Goal: Contribute content: Add original content to the website for others to see

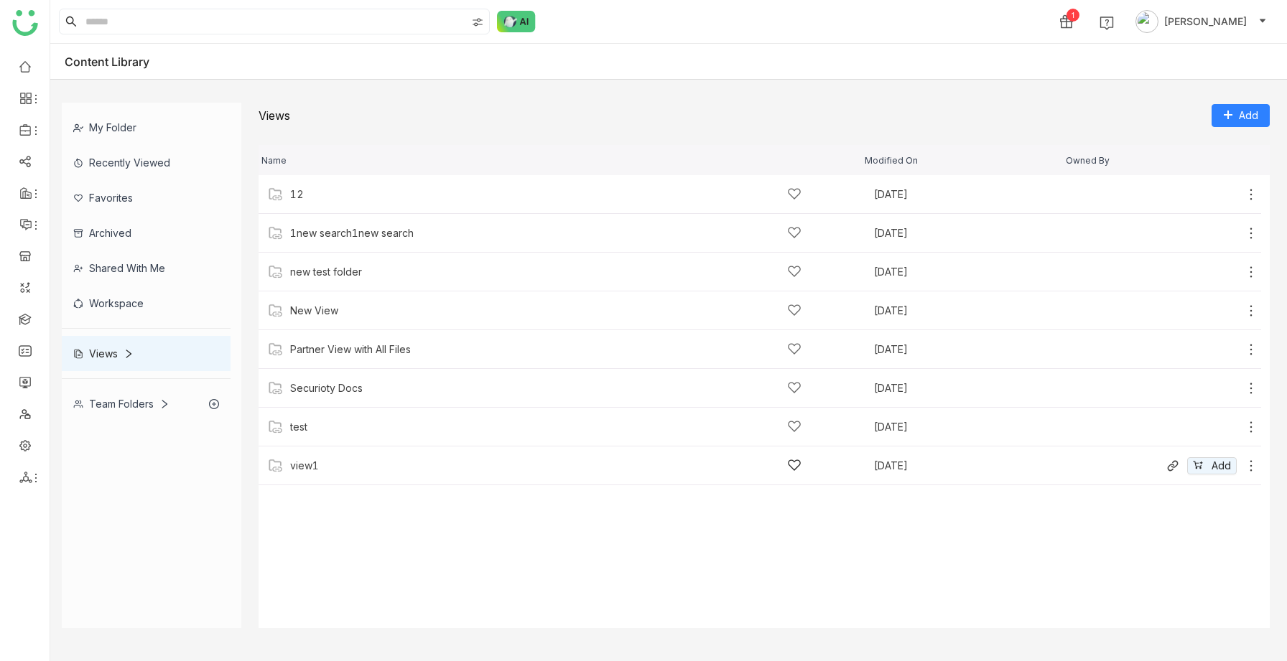
click at [336, 447] on div "view1" at bounding box center [545, 465] width 511 height 15
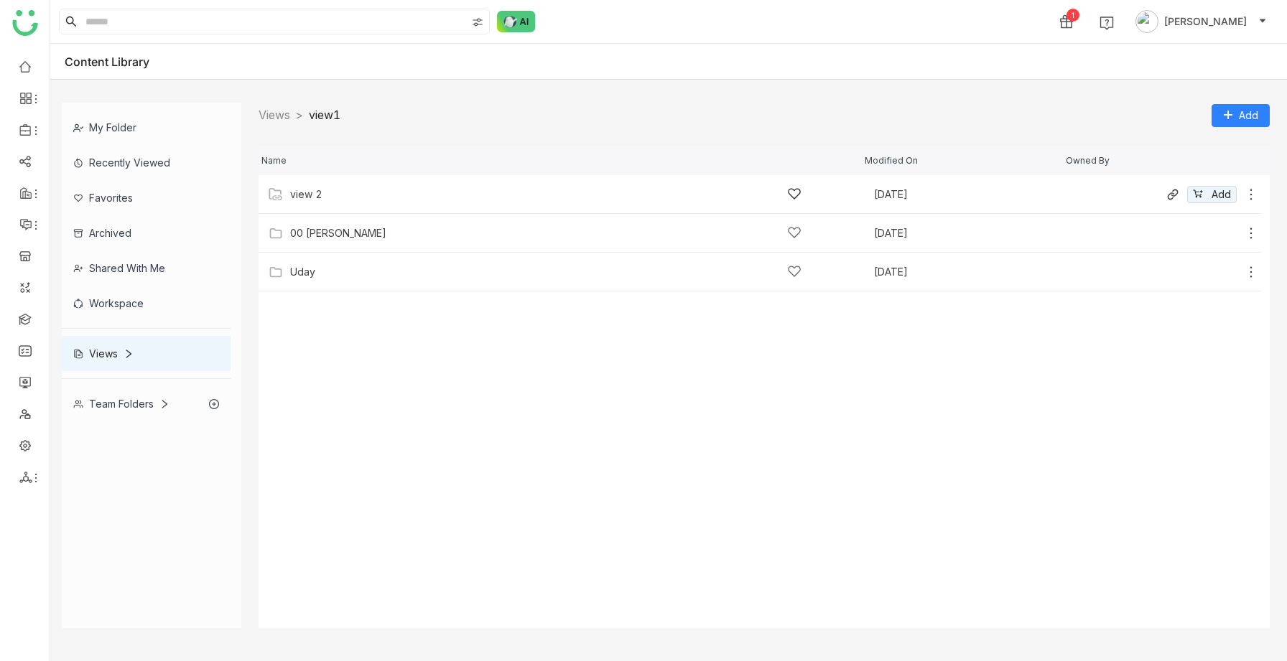
click at [318, 205] on div "view 2 [DATE] Add" at bounding box center [760, 194] width 1002 height 39
click at [318, 202] on div "sravs [DATE] Add" at bounding box center [760, 194] width 1002 height 39
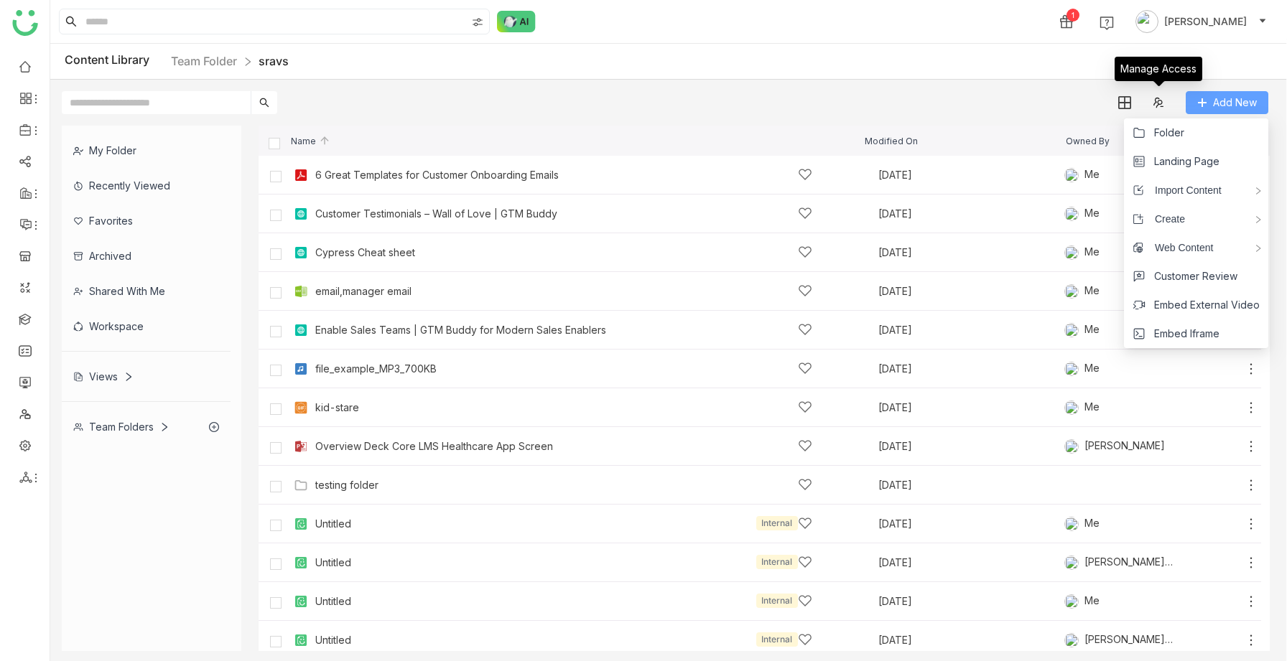
click at [1209, 104] on button "Add New" at bounding box center [1227, 102] width 83 height 23
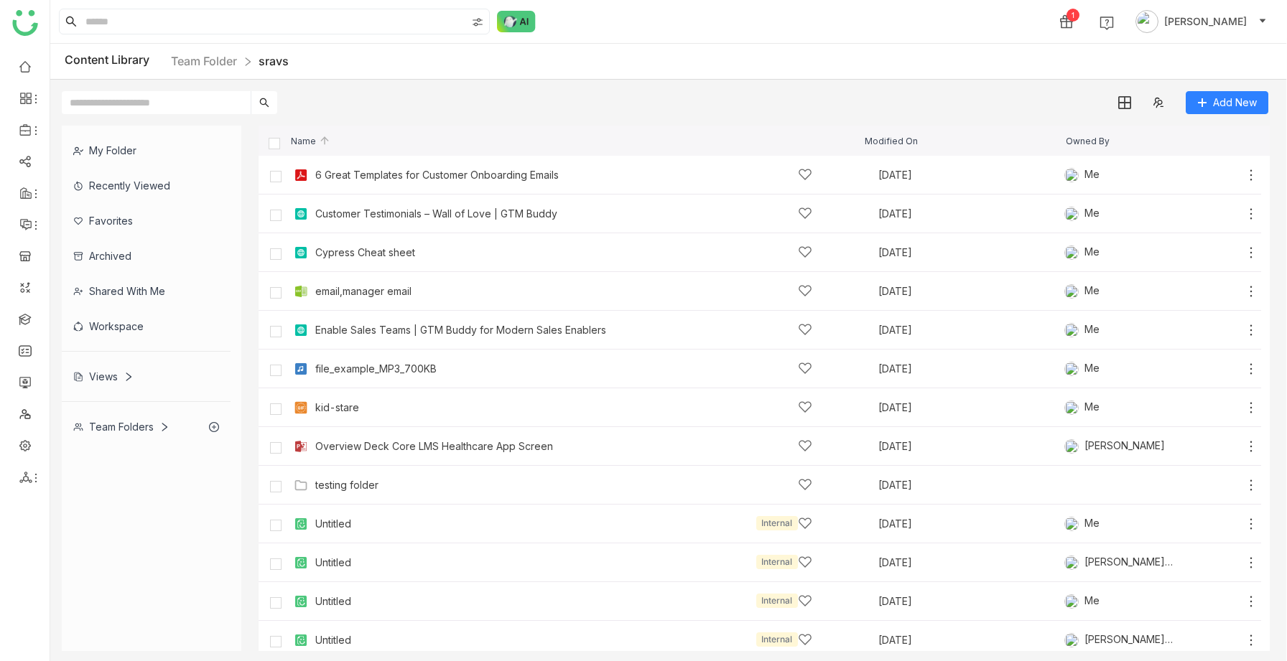
click at [1015, 96] on div "Add New" at bounding box center [664, 97] width 1229 height 34
click at [379, 447] on div "testing folder" at bounding box center [563, 485] width 497 height 15
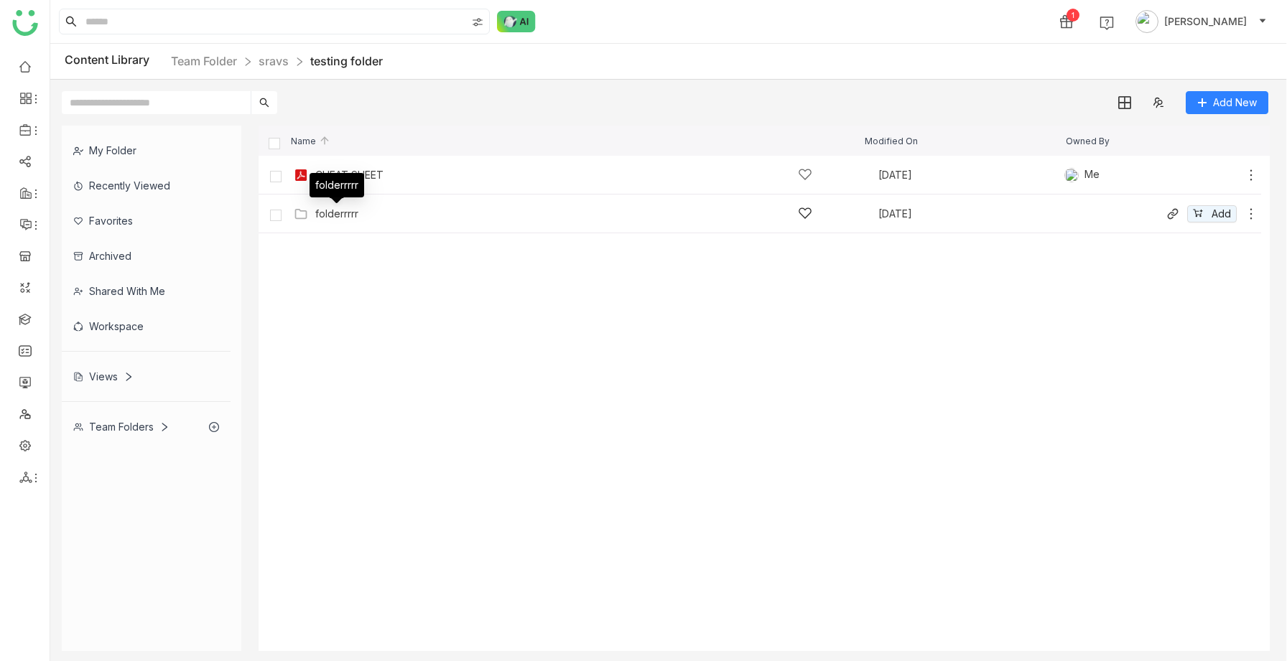
click at [332, 212] on div "folderrrrr" at bounding box center [336, 213] width 43 height 11
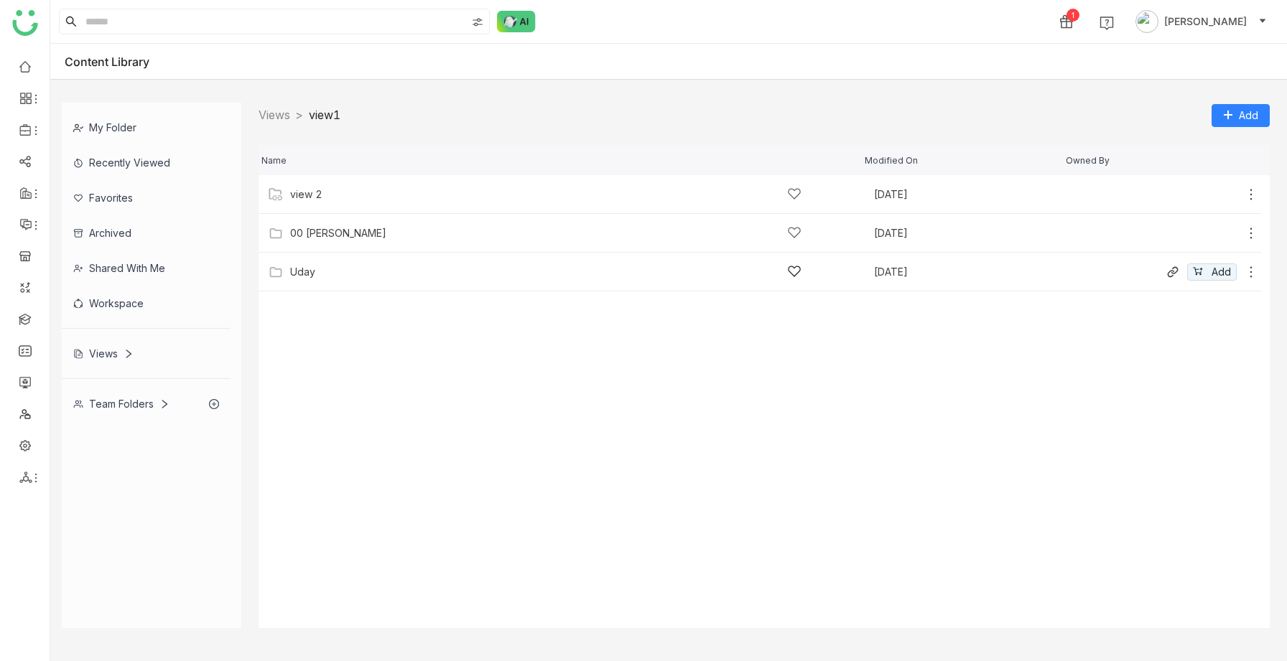
click at [312, 269] on div "Uday" at bounding box center [302, 271] width 25 height 11
click at [318, 268] on div "Uday" at bounding box center [545, 271] width 511 height 15
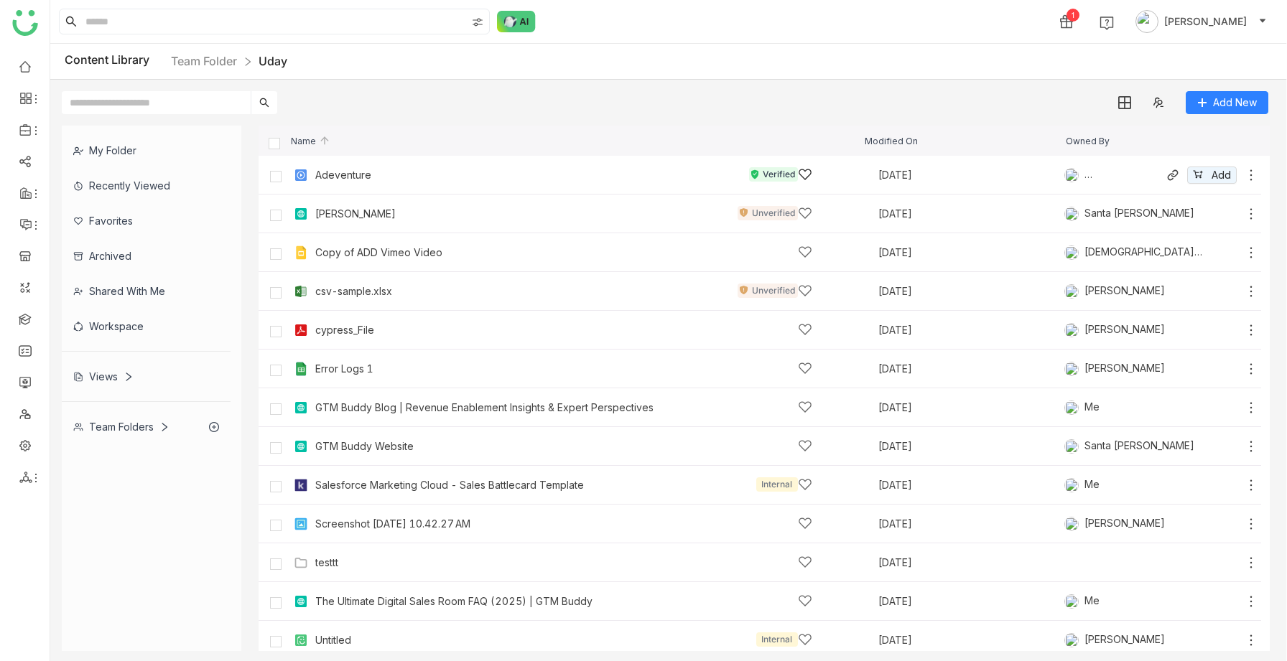
click at [1250, 176] on icon at bounding box center [1251, 175] width 14 height 14
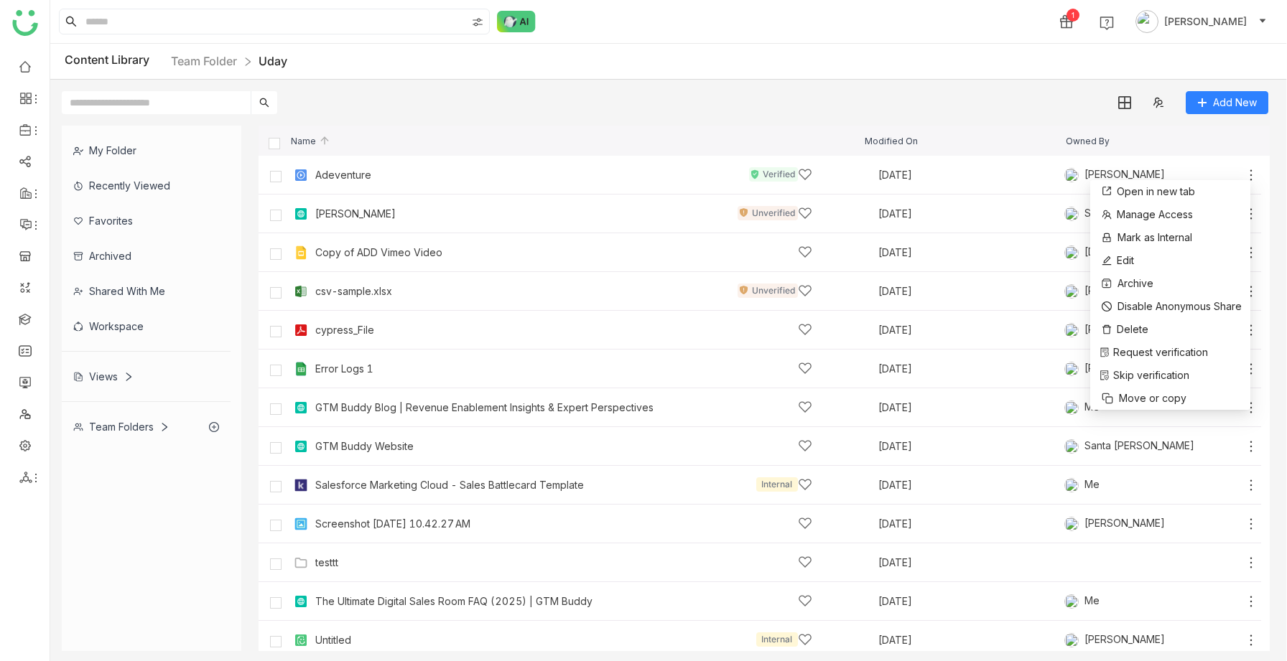
click at [930, 117] on div "My Folder Recently Viewed Favorites Archived Shared with me Workspace Views Tea…" at bounding box center [668, 388] width 1237 height 549
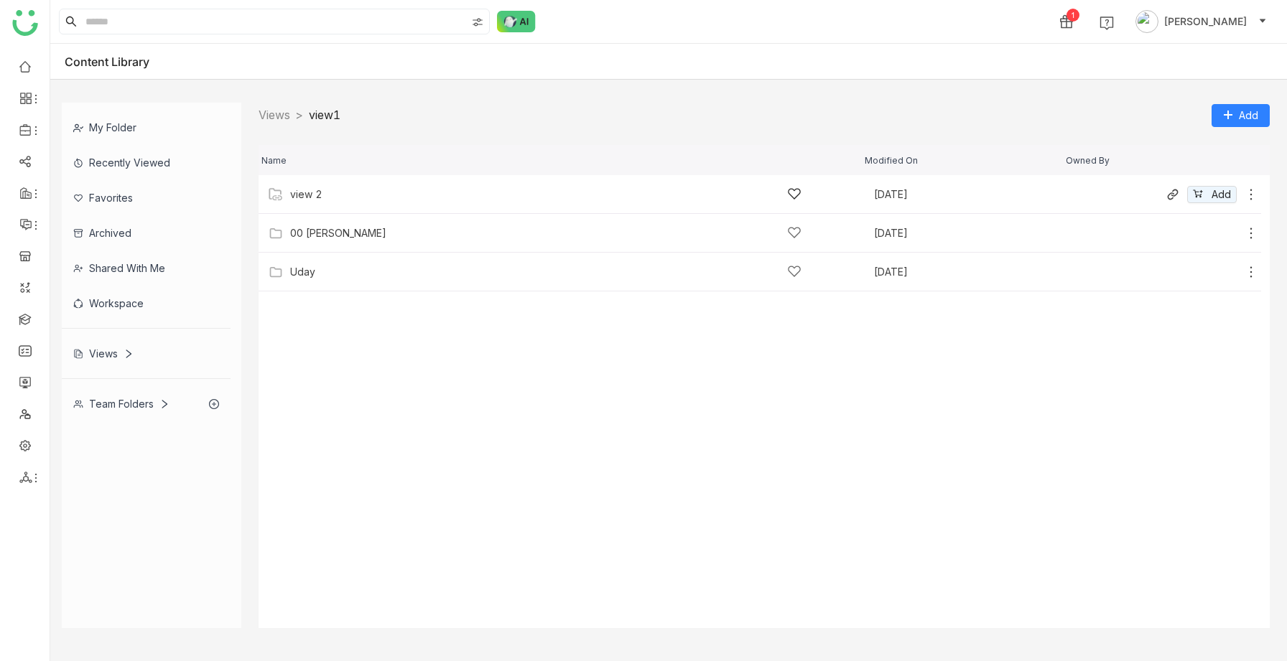
click at [1251, 190] on icon at bounding box center [1251, 194] width 2 height 11
click at [1168, 84] on div at bounding box center [664, 85] width 1229 height 11
click at [348, 331] on cdk-virtual-scroll-viewport "view 2 [DATE] Add 00 [PERSON_NAME] [DATE] Add Uday [DATE] Add" at bounding box center [764, 401] width 1011 height 453
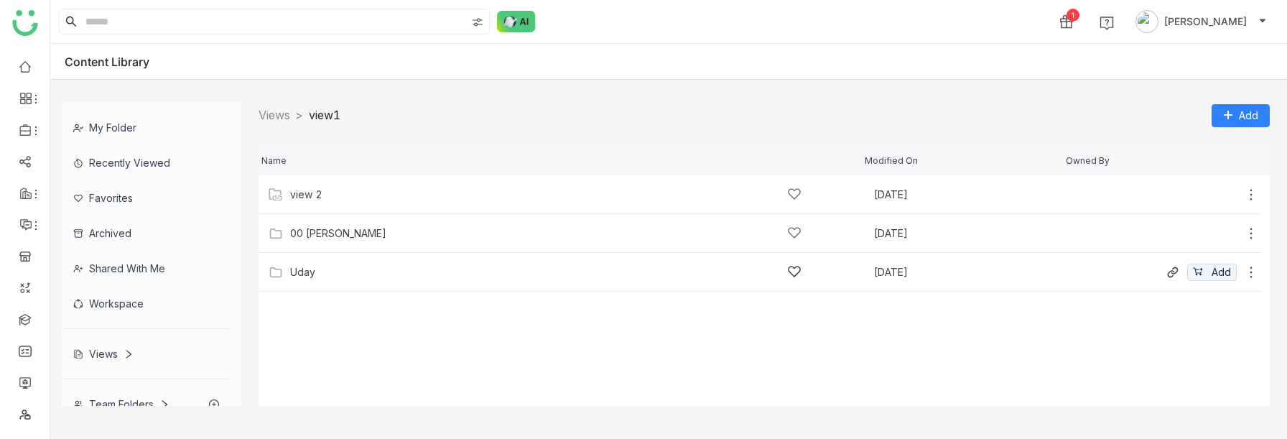
click at [294, 268] on div "Uday" at bounding box center [302, 271] width 25 height 11
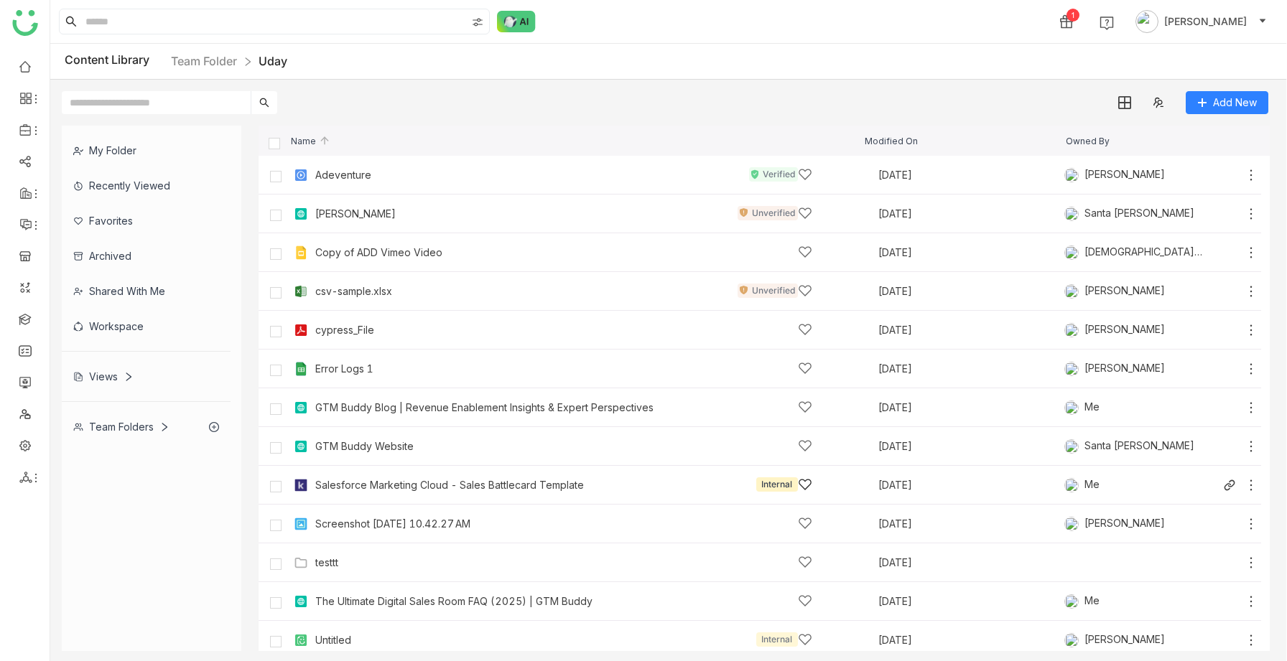
scroll to position [86, 0]
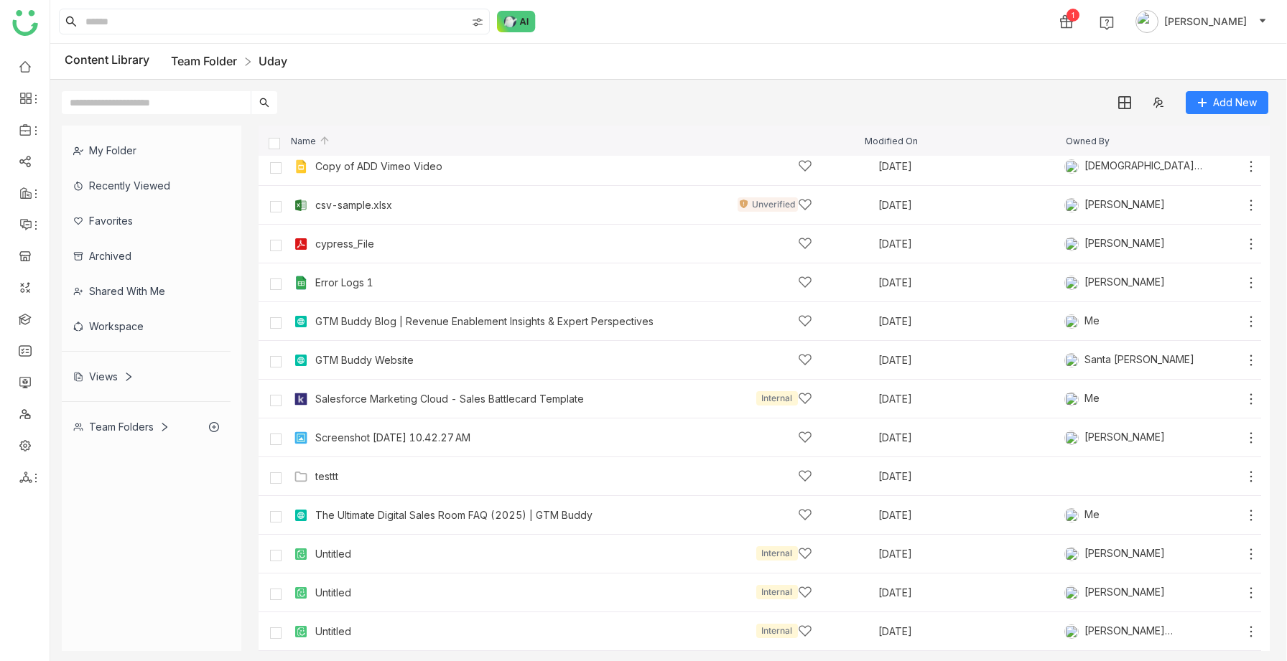
click at [211, 66] on link "Team Folder" at bounding box center [204, 61] width 66 height 14
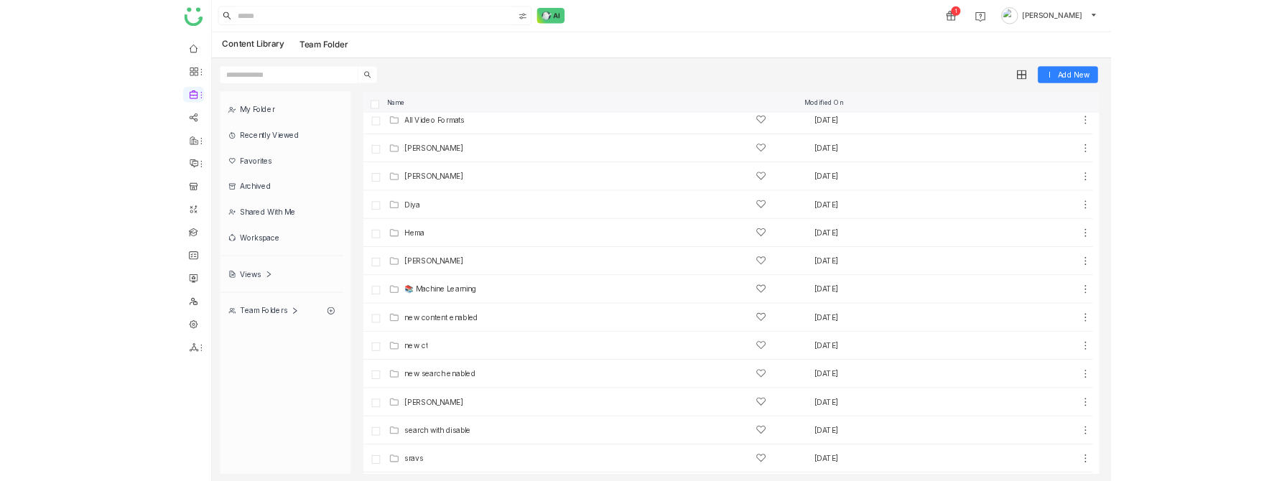
scroll to position [435, 0]
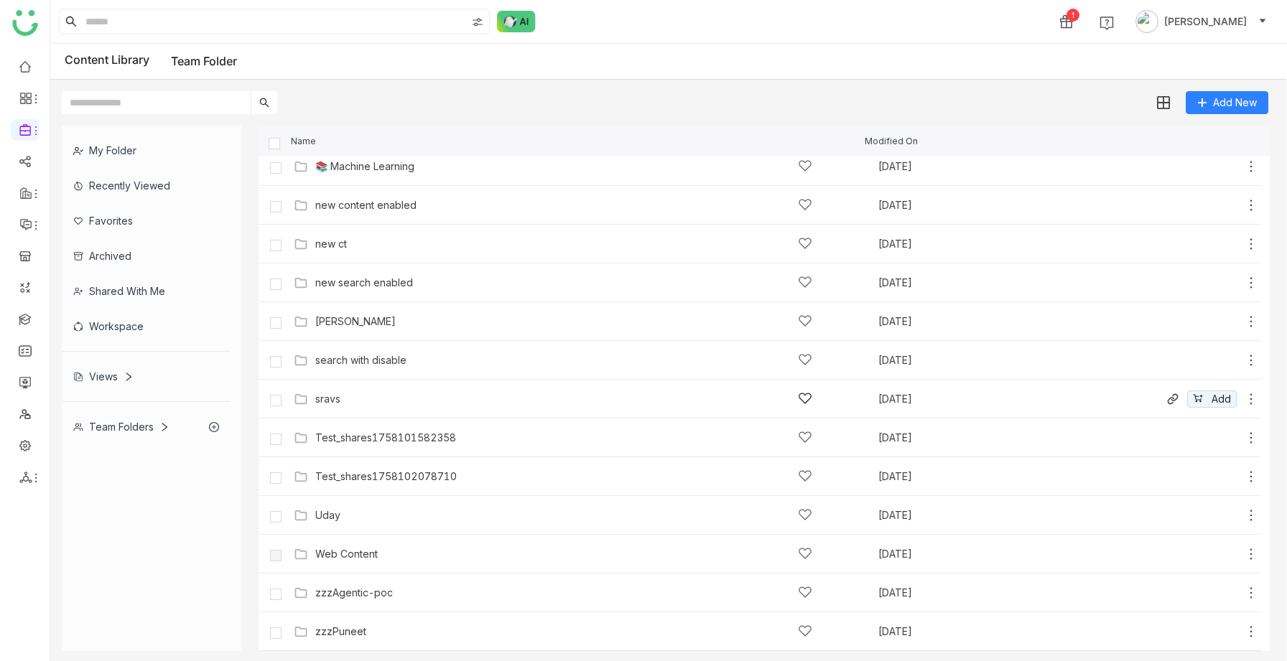
click at [345, 401] on div "sravs" at bounding box center [563, 398] width 497 height 15
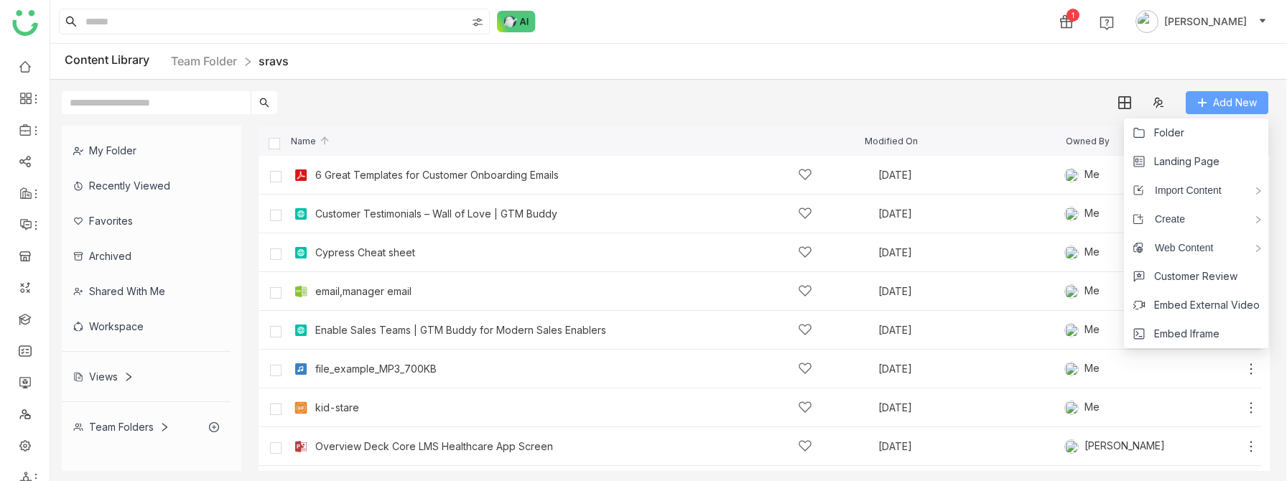
click at [1230, 98] on span "Add New" at bounding box center [1235, 103] width 44 height 16
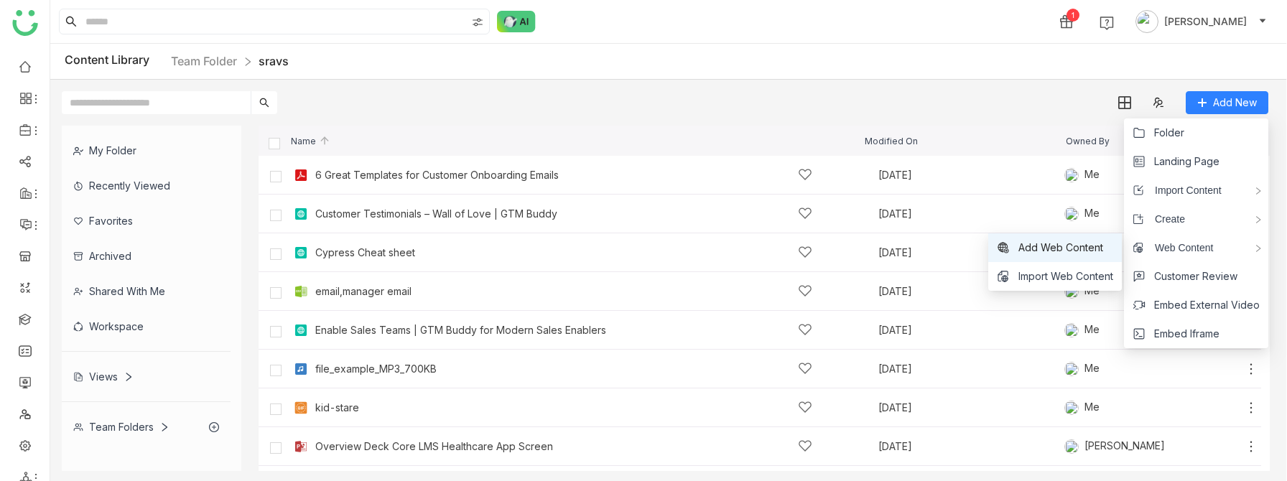
click at [1081, 248] on span "Add Web Content" at bounding box center [1060, 248] width 85 height 16
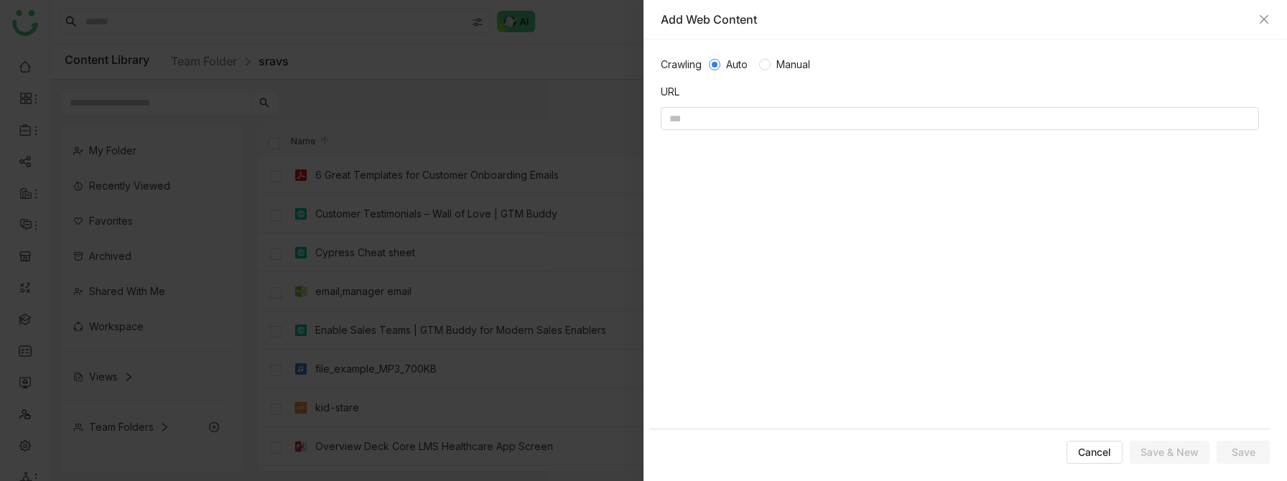
click at [707, 130] on div "Crawling Auto Manual URL" at bounding box center [960, 243] width 620 height 373
click at [684, 112] on input at bounding box center [960, 118] width 598 height 23
paste input "**********"
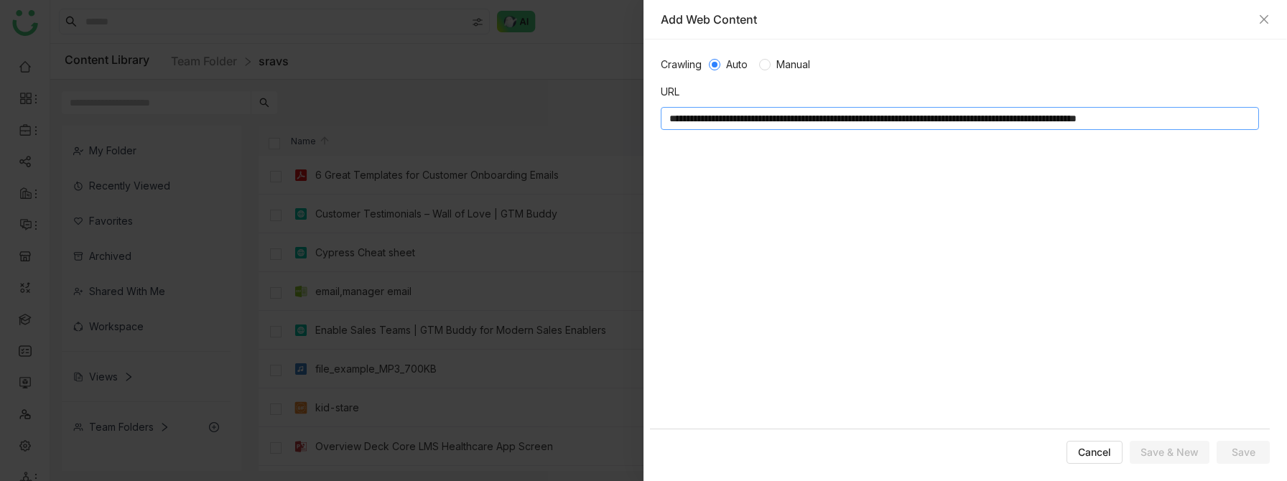
scroll to position [0, 32]
type input "**********"
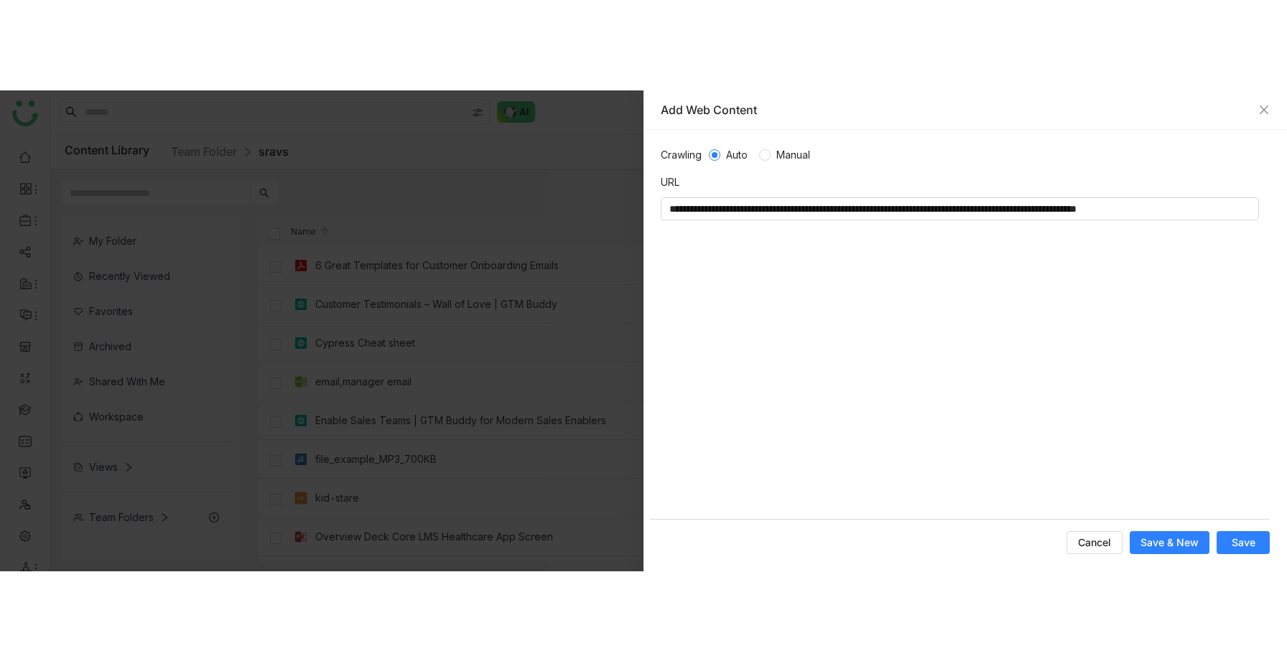
scroll to position [0, 0]
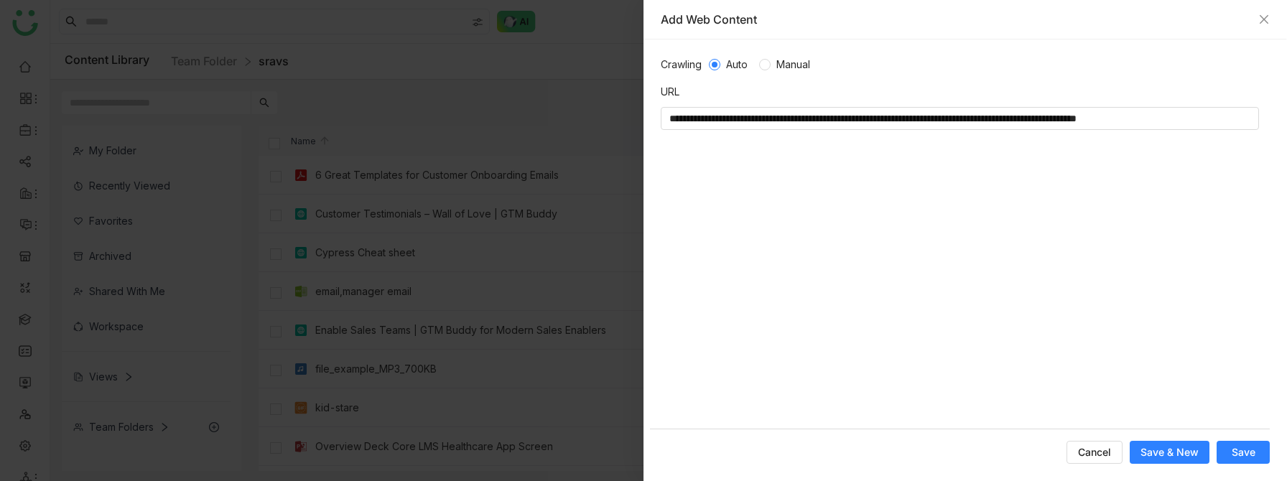
click at [136, 269] on div at bounding box center [643, 240] width 1287 height 481
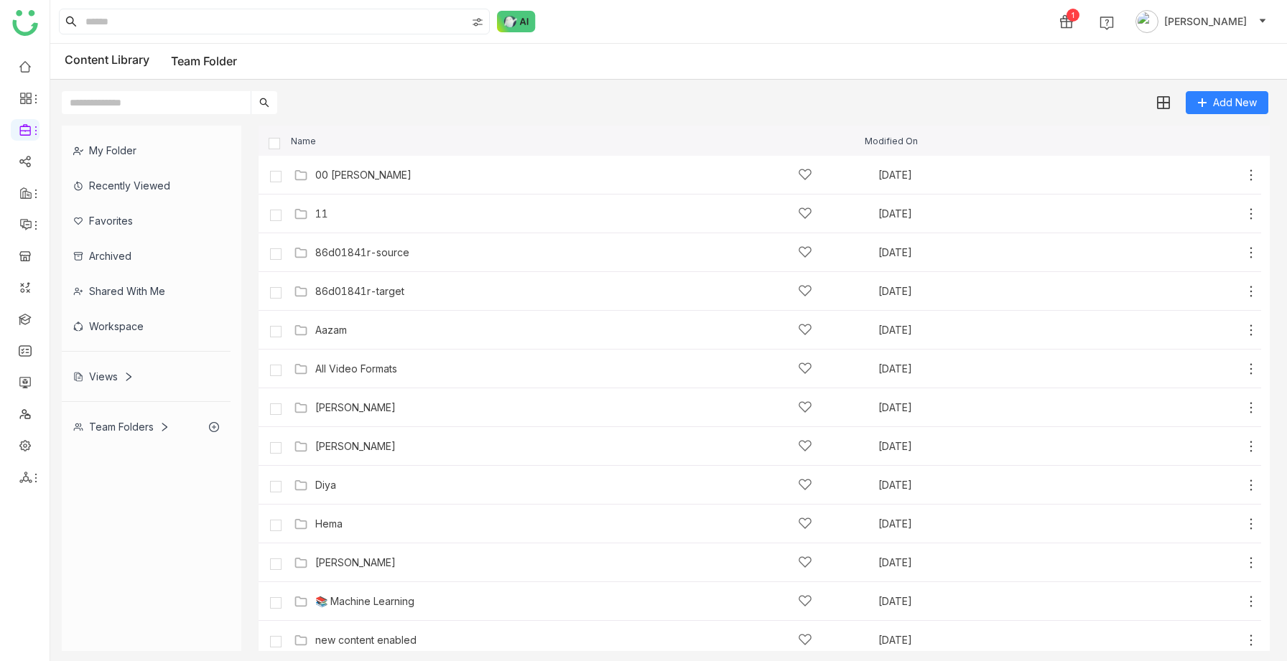
click at [114, 381] on div "Views" at bounding box center [103, 377] width 60 height 12
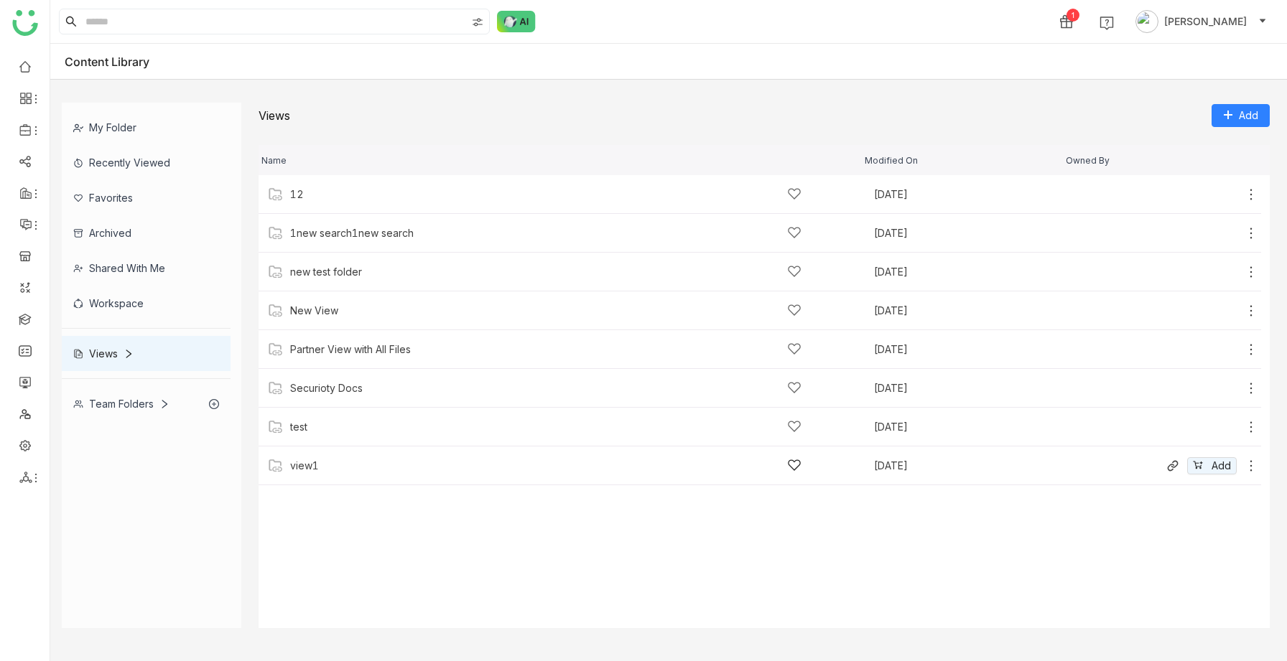
click at [325, 447] on div "view1" at bounding box center [545, 465] width 511 height 15
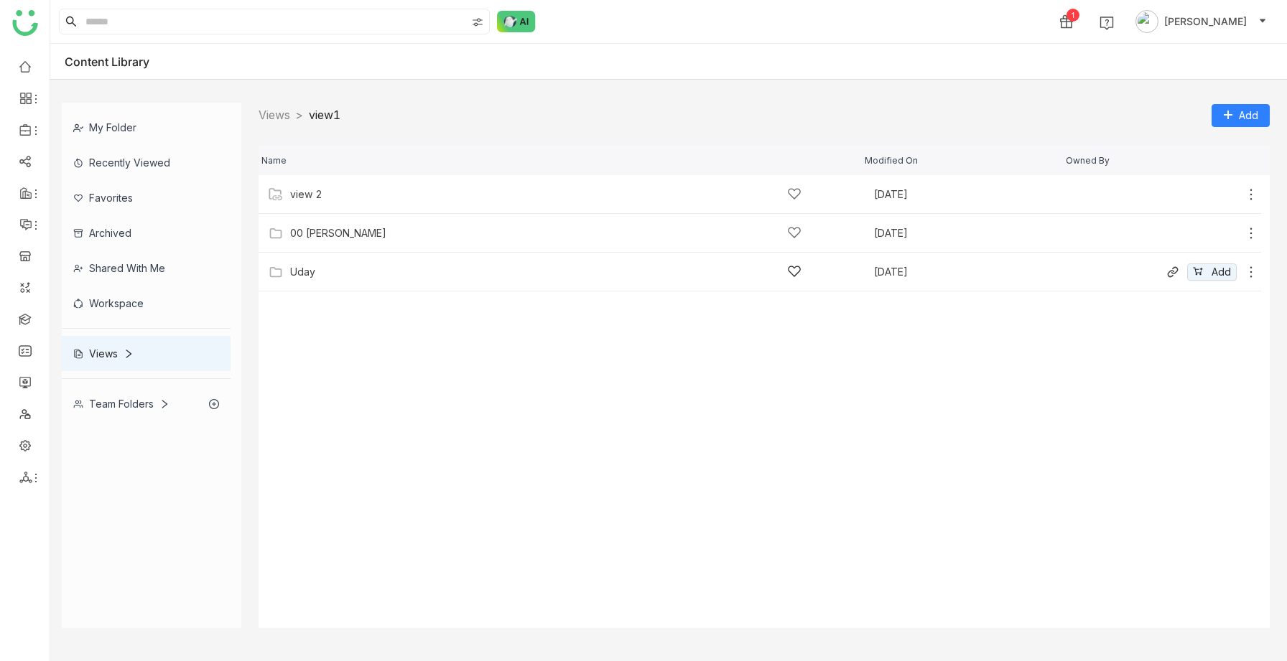
click at [333, 281] on div "Uday [DATE] Add" at bounding box center [760, 272] width 1002 height 39
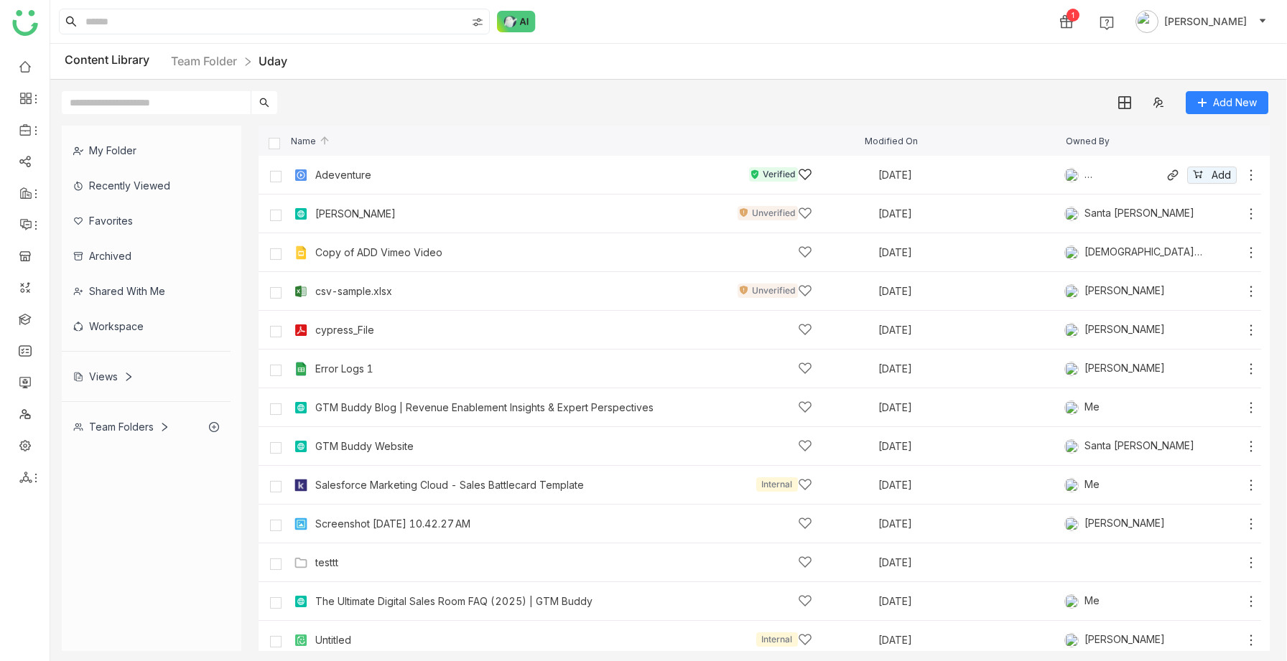
click at [1250, 177] on icon at bounding box center [1251, 175] width 14 height 14
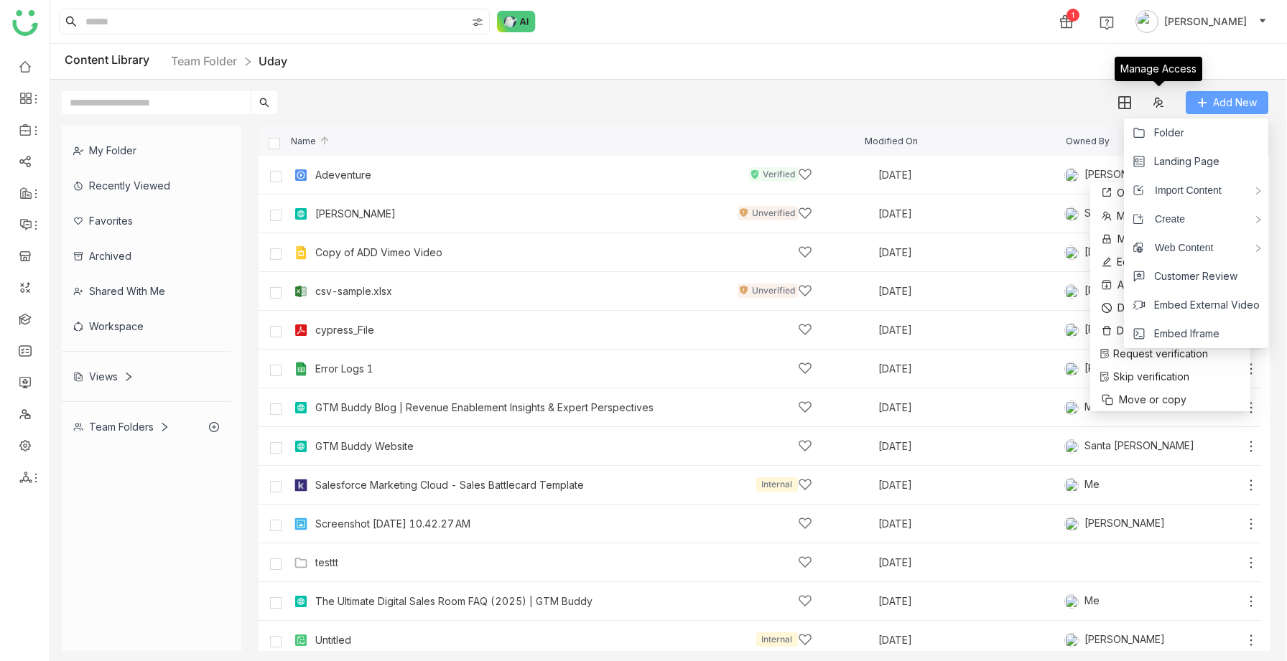
click at [1231, 102] on span "Add New" at bounding box center [1235, 103] width 44 height 16
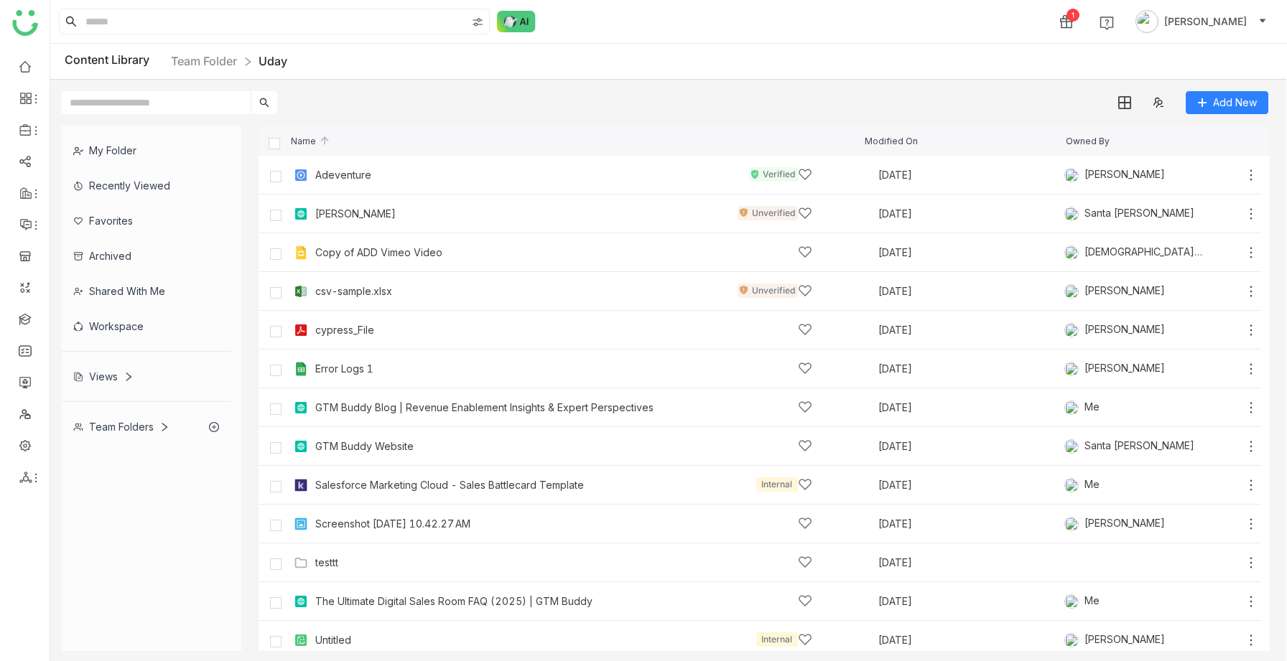
click at [996, 123] on div "My Folder Recently Viewed Favorites Archived Shared with me Workspace Views Tea…" at bounding box center [668, 388] width 1237 height 549
click at [130, 383] on div "Views" at bounding box center [146, 376] width 169 height 35
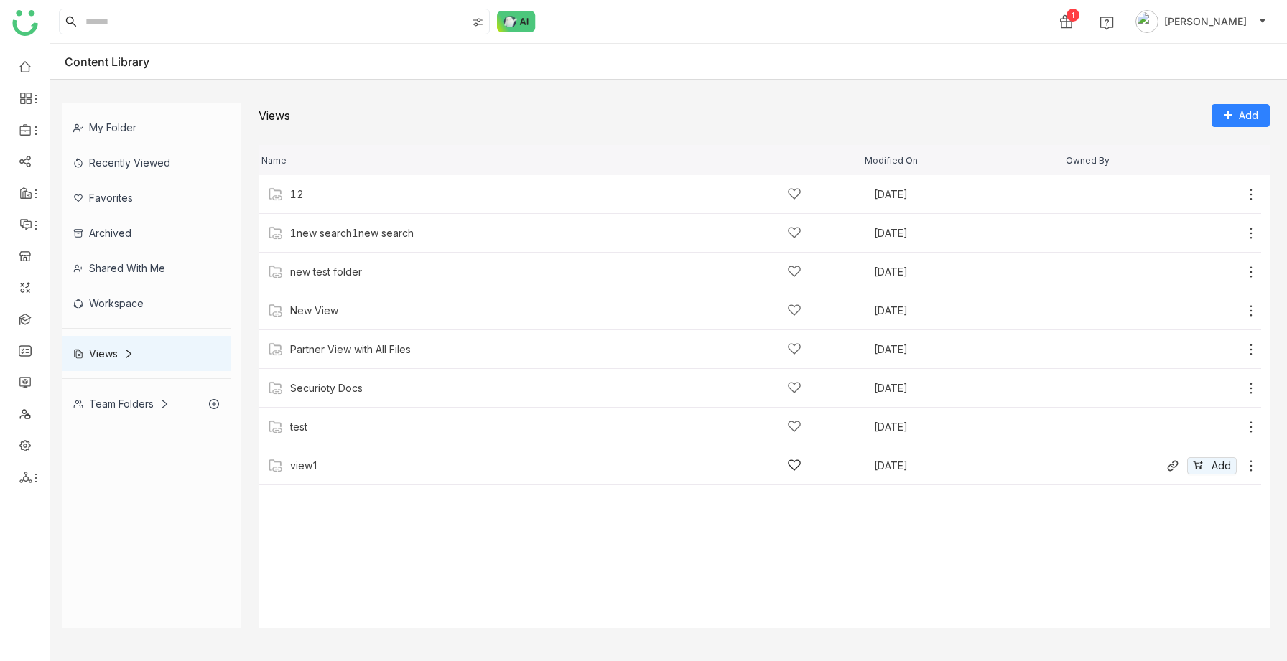
click at [337, 447] on div "view1" at bounding box center [545, 465] width 511 height 15
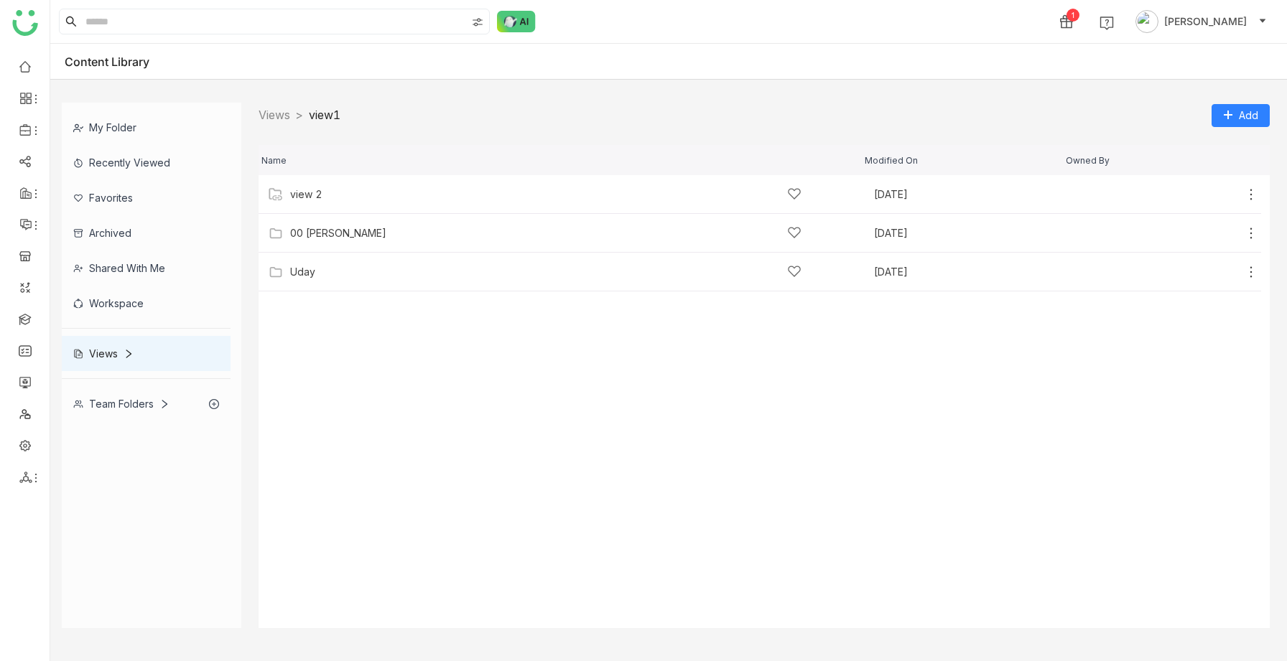
click at [155, 404] on div "Team Folders" at bounding box center [121, 404] width 96 height 12
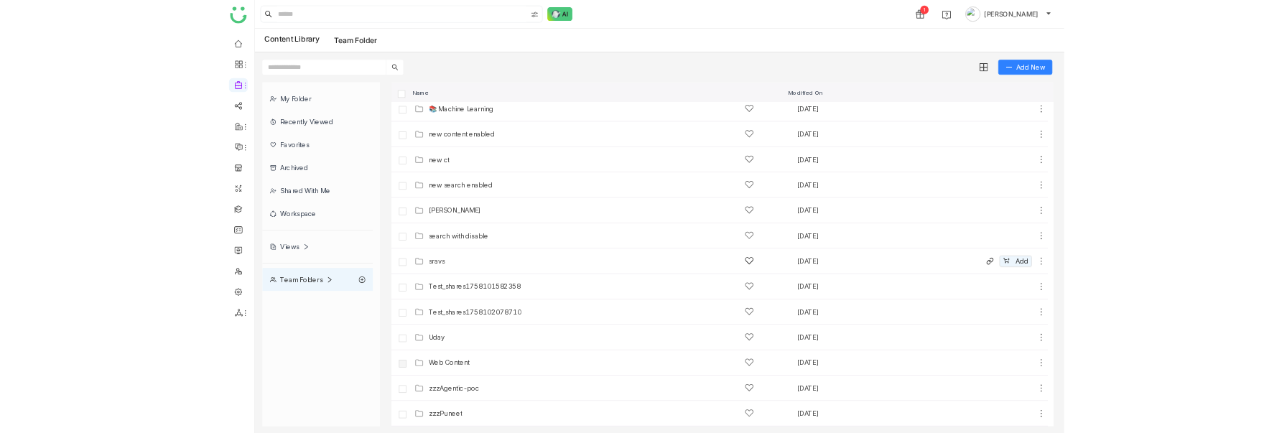
scroll to position [422, 0]
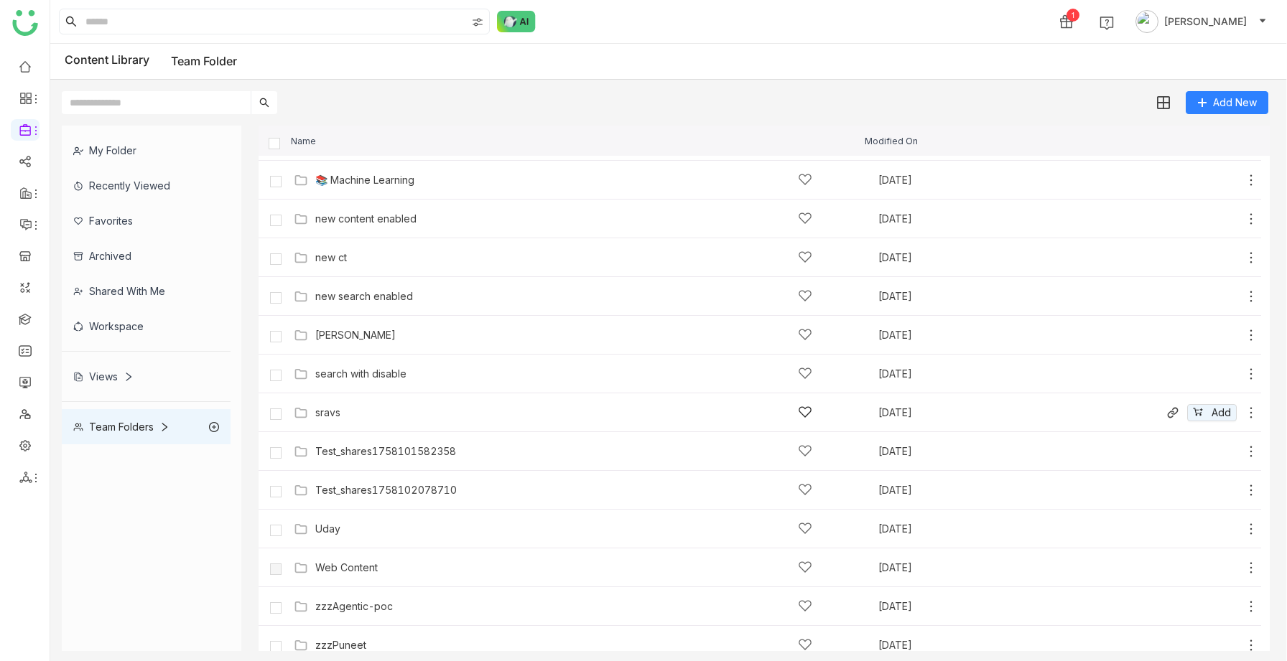
click at [386, 416] on div "sravs" at bounding box center [563, 412] width 497 height 15
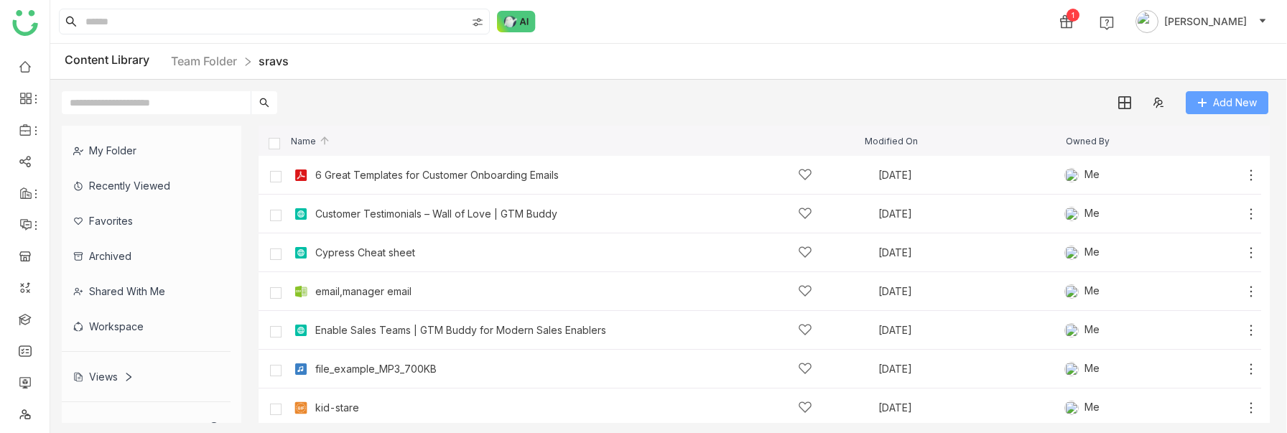
click at [1238, 96] on span "Add New" at bounding box center [1235, 103] width 44 height 16
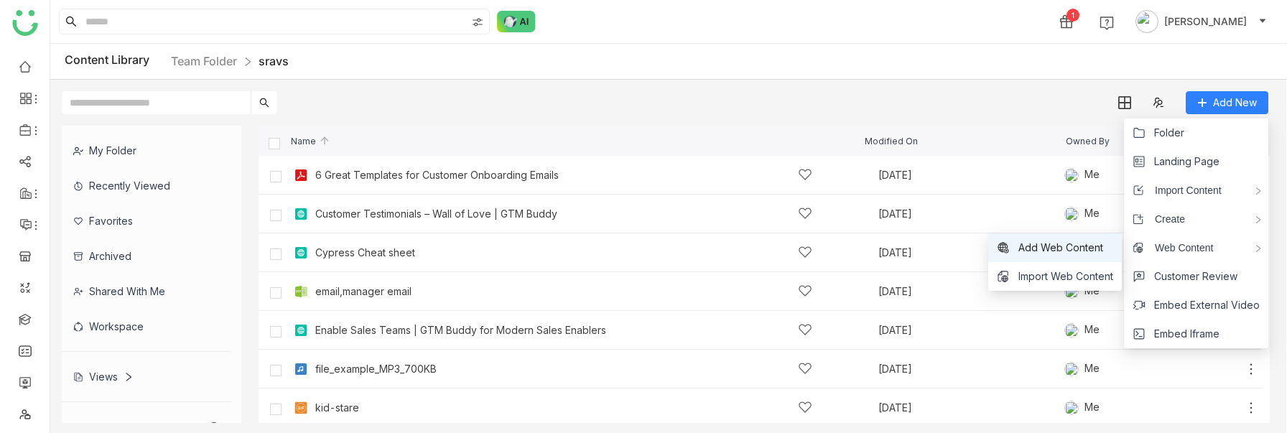
click at [1096, 250] on span "Add Web Content" at bounding box center [1060, 248] width 85 height 16
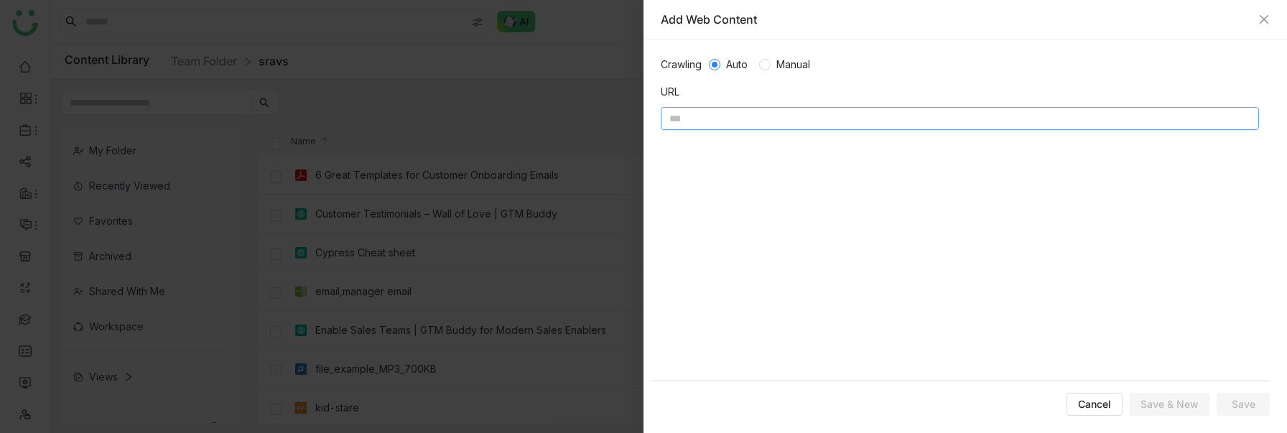
click at [757, 111] on input at bounding box center [960, 118] width 598 height 23
paste input "**********"
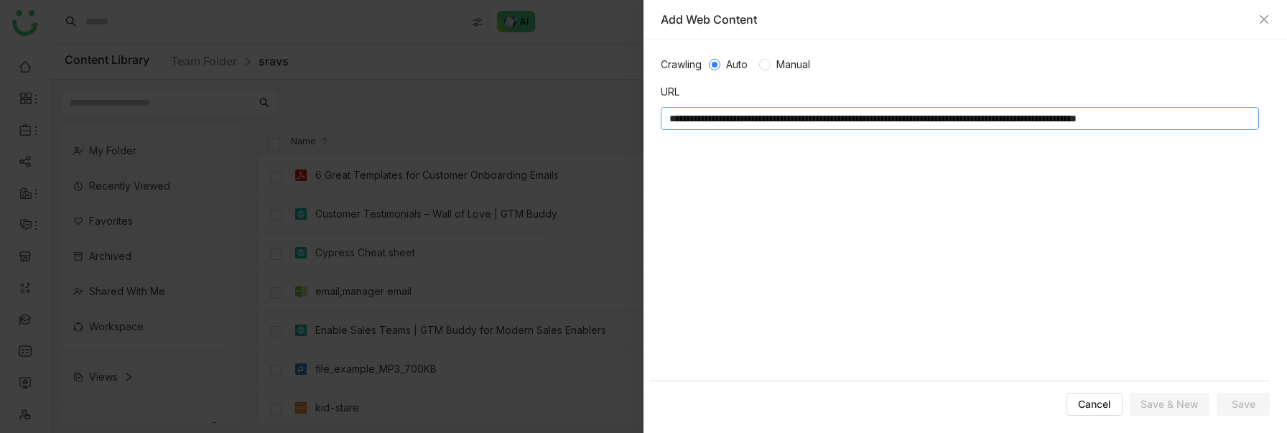
scroll to position [0, 32]
type input "**********"
click at [1242, 402] on span "Save" at bounding box center [1244, 404] width 24 height 14
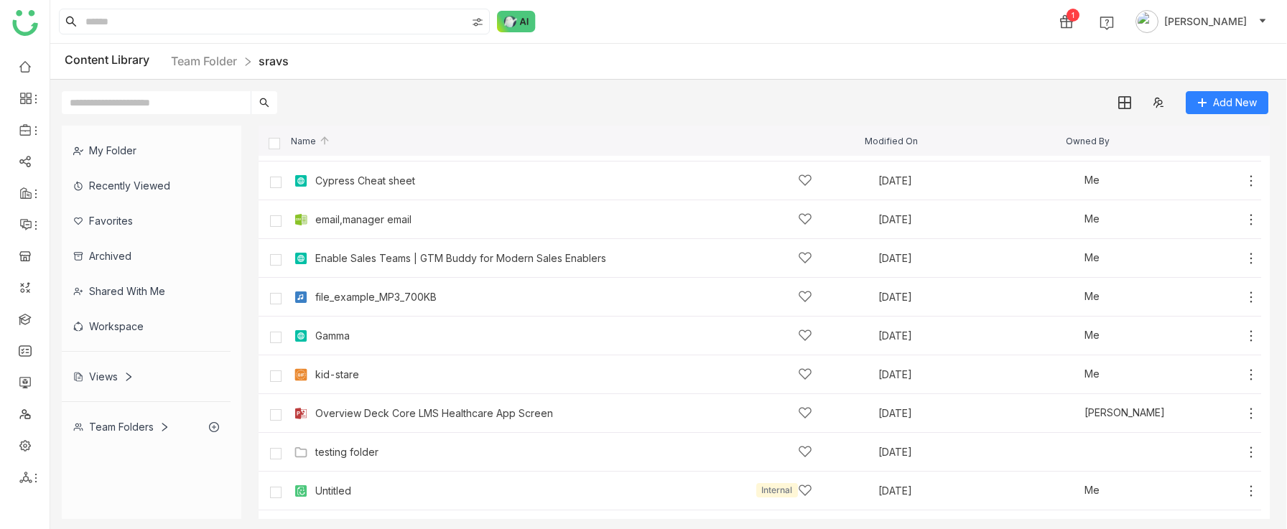
scroll to position [11, 0]
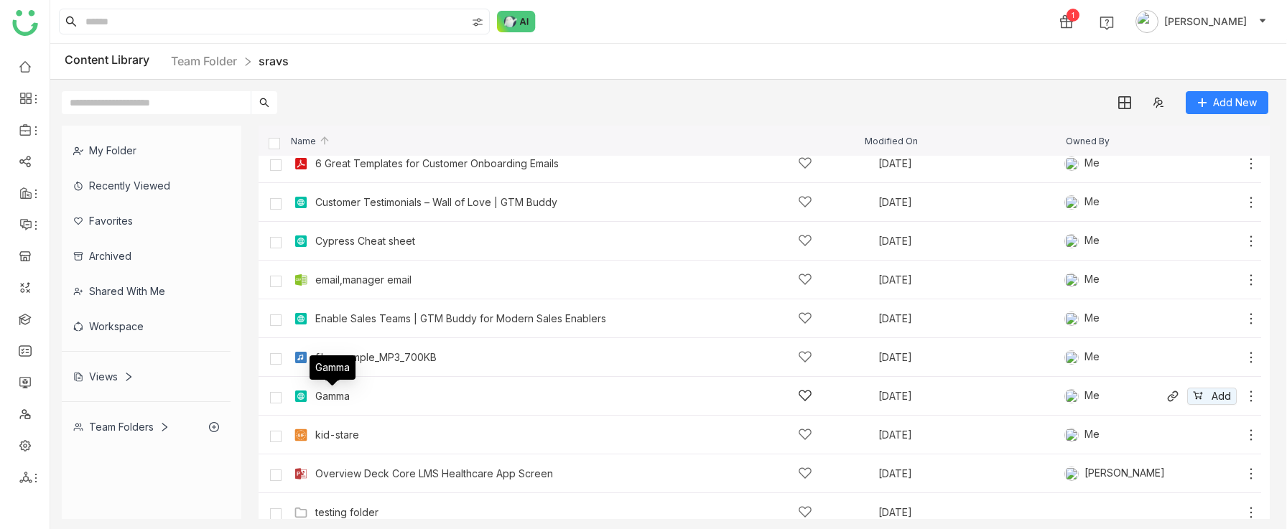
click at [346, 396] on div "Gamma" at bounding box center [332, 396] width 34 height 11
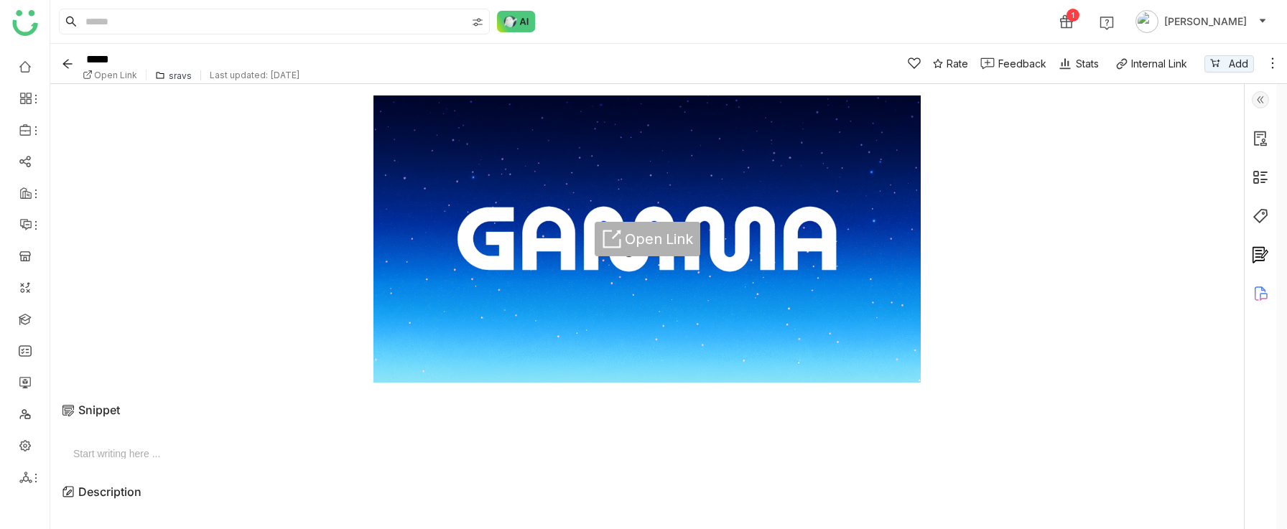
click at [617, 238] on icon at bounding box center [611, 240] width 18 height 18
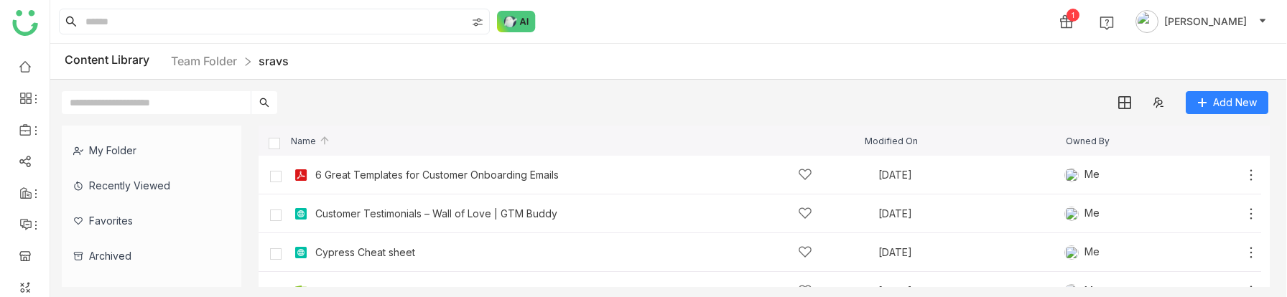
click at [783, 296] on div "My Folder Recently Viewed Favorites Archived Shared with me Workspace Views Tea…" at bounding box center [668, 206] width 1237 height 185
